Goal: Find specific page/section: Find specific page/section

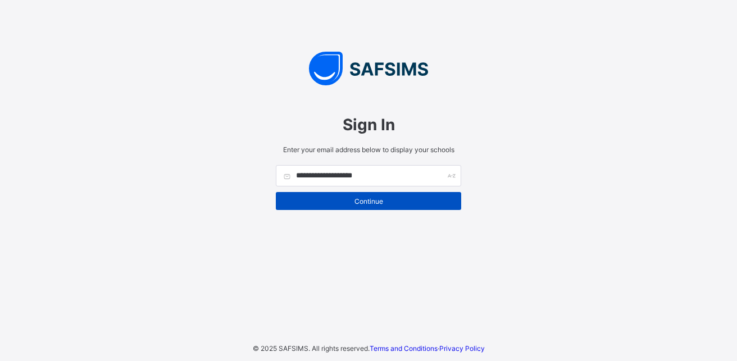
type input "**********"
click at [377, 201] on span "Continue" at bounding box center [368, 201] width 169 height 8
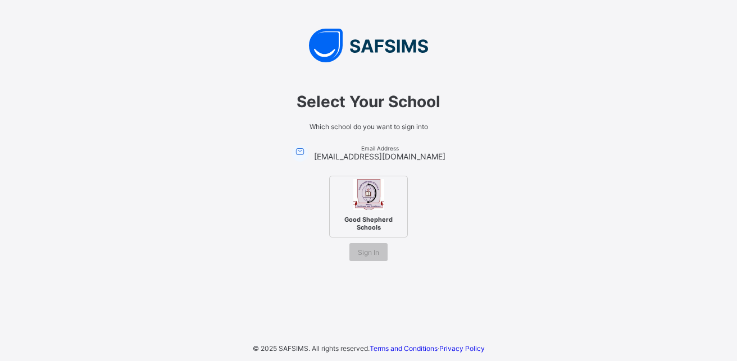
click at [371, 208] on img at bounding box center [368, 194] width 31 height 31
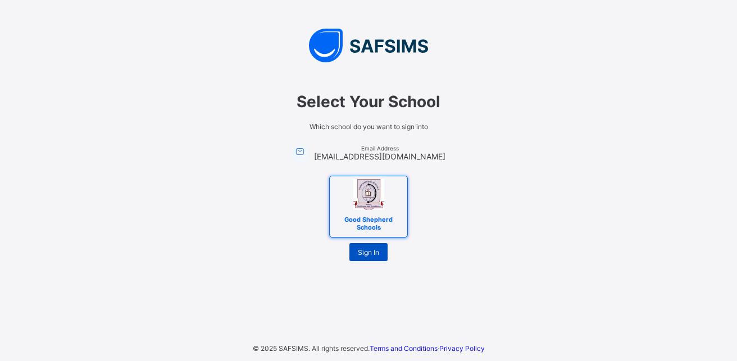
click at [368, 251] on span "Sign In" at bounding box center [368, 252] width 21 height 8
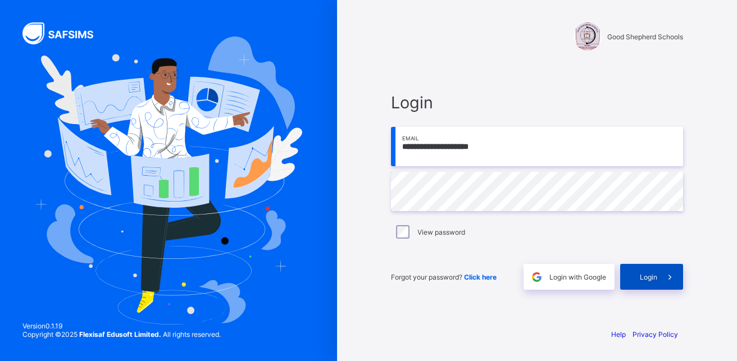
click at [651, 275] on span "Login" at bounding box center [648, 277] width 17 height 8
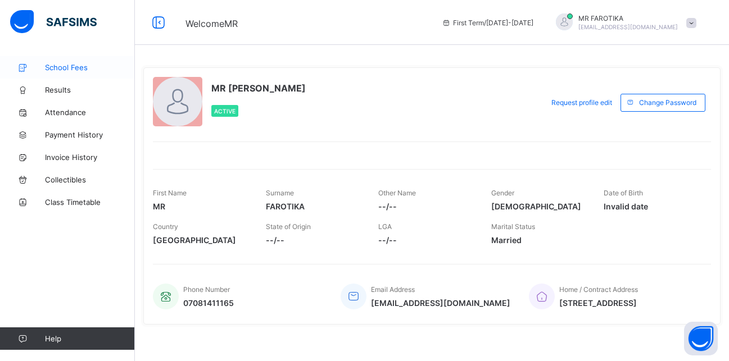
click at [70, 61] on link "School Fees" at bounding box center [67, 67] width 135 height 22
